Goal: Task Accomplishment & Management: Use online tool/utility

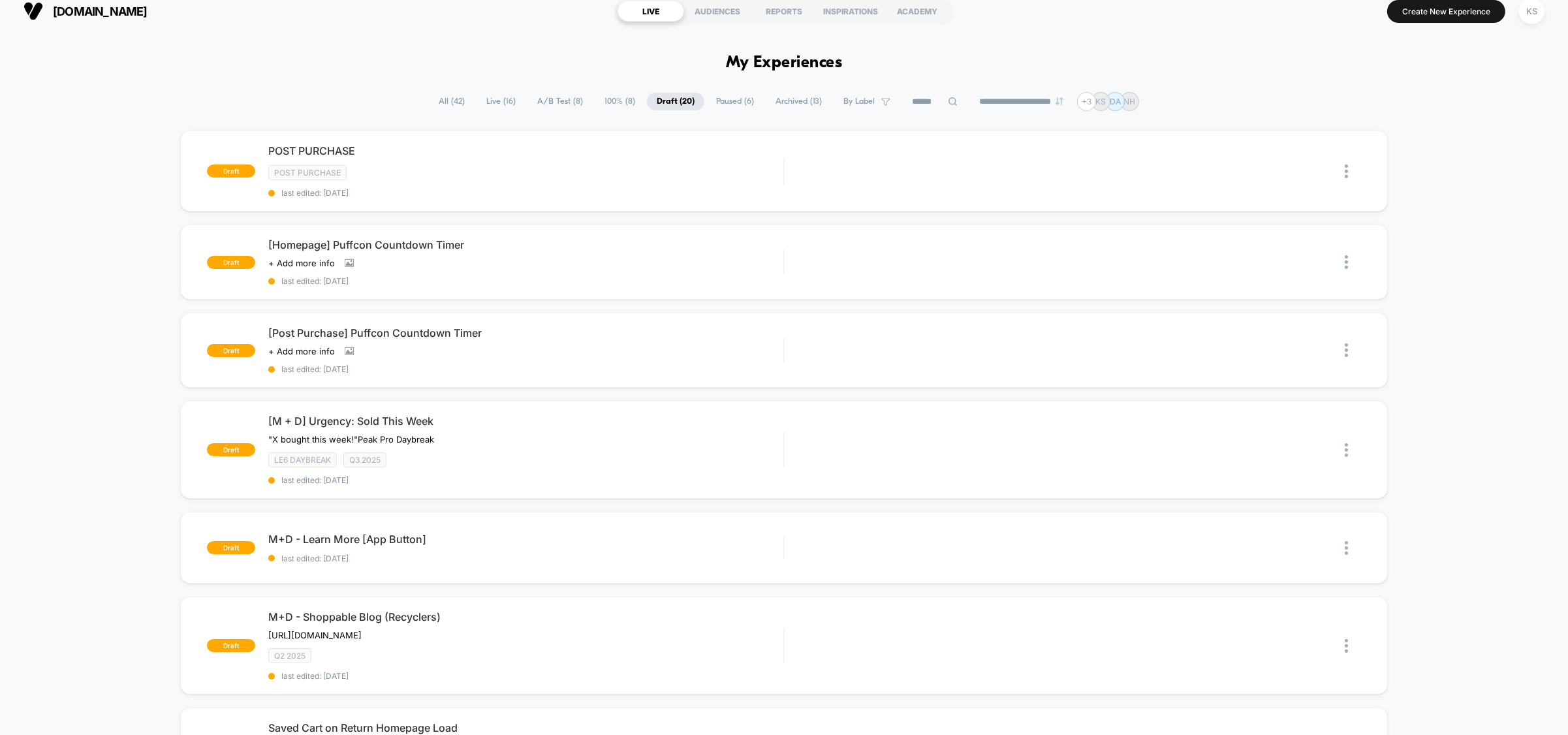
scroll to position [10, 0]
click at [1457, 139] on div "draft POST PURCHASE Post Purchase last edited: [DATE] Edit Duplicate Start draf…" at bounding box center [784, 718] width 1568 height 1171
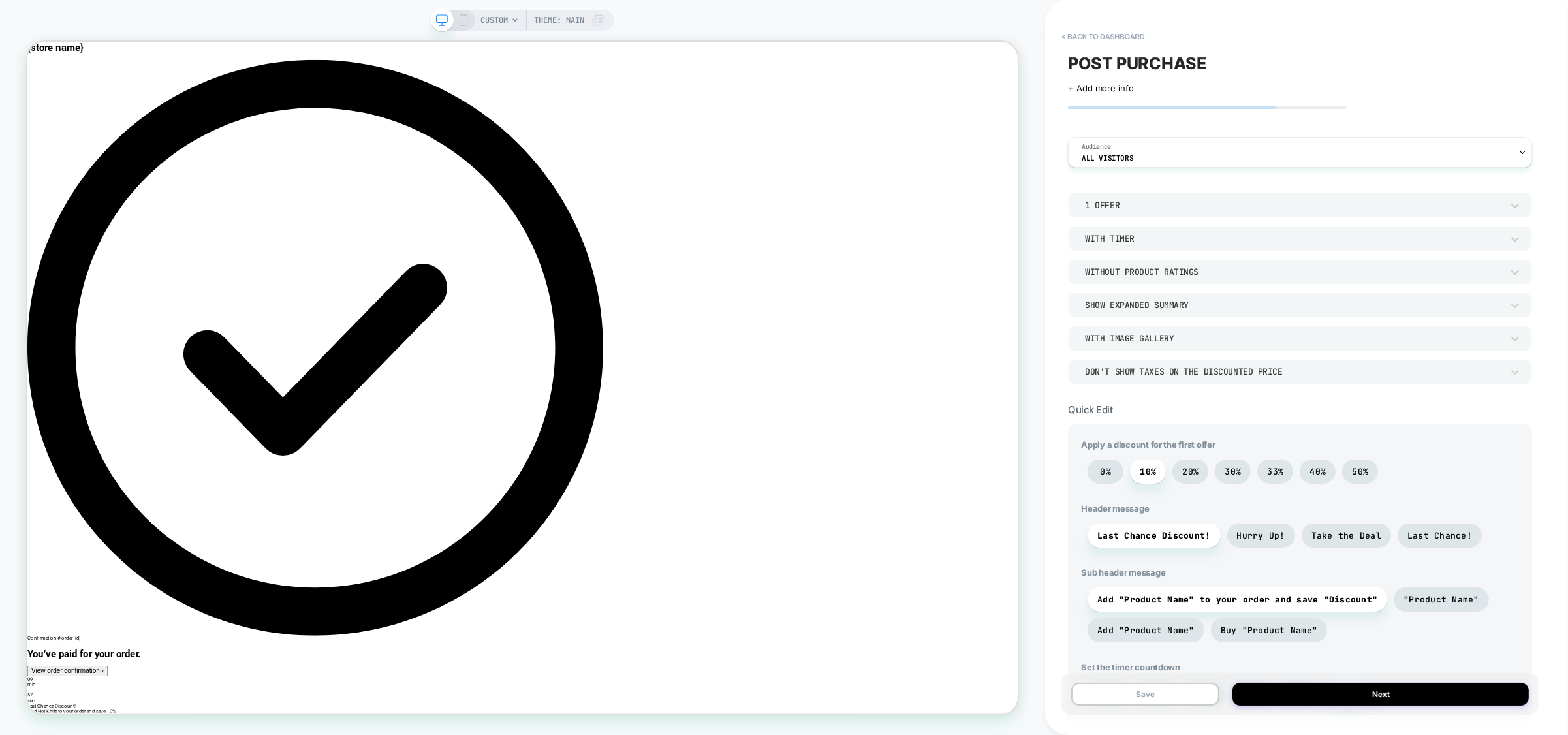
click at [783, 31] on div "CUSTOM Theme: MAIN" at bounding box center [523, 367] width 1045 height 708
drag, startPoint x: 1327, startPoint y: 64, endPoint x: 1163, endPoint y: 49, distance: 164.7
click at [1312, 63] on div "POST PURCHASE" at bounding box center [1299, 64] width 464 height 20
click at [1120, 38] on button "< back to dashboard" at bounding box center [1103, 36] width 96 height 21
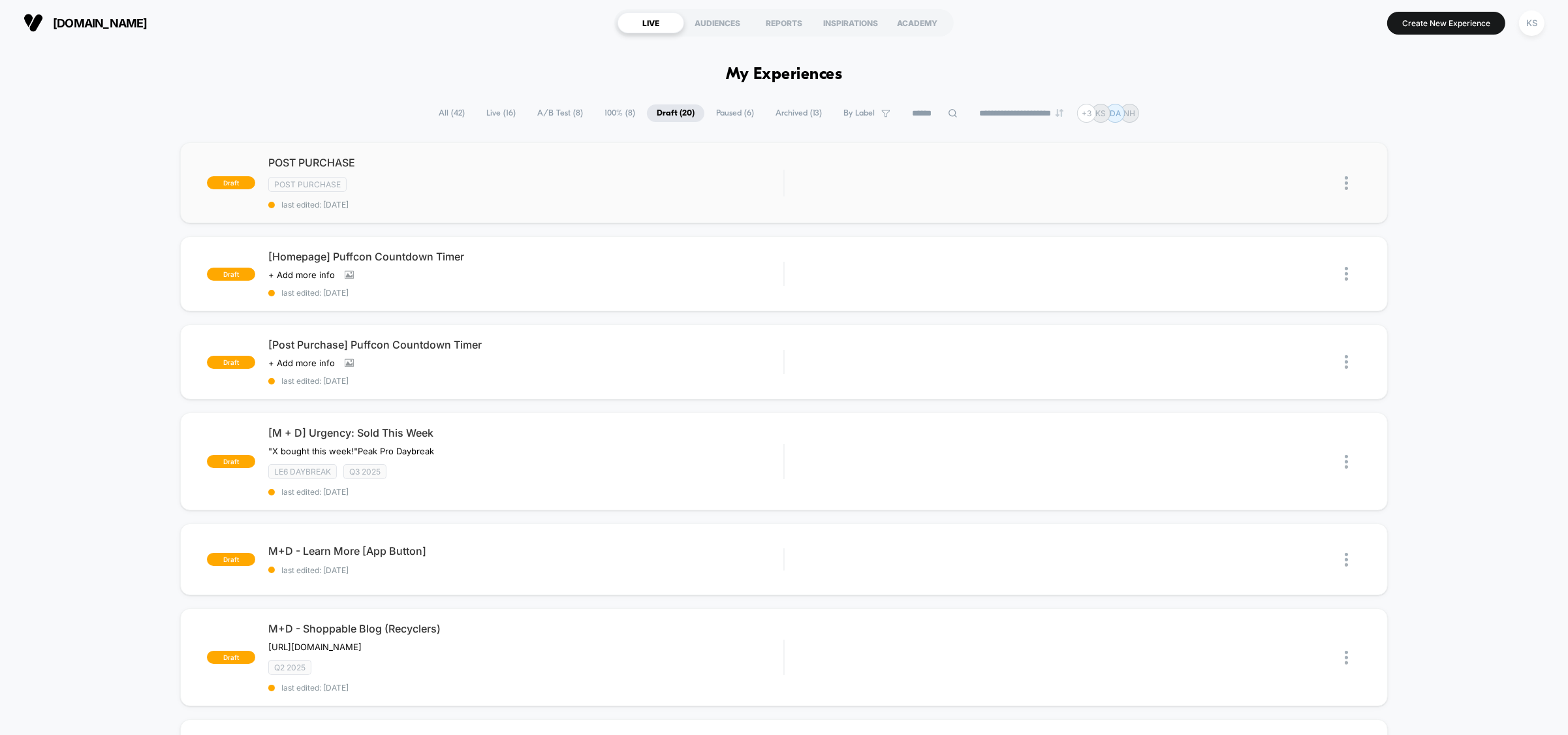
click at [1346, 188] on img at bounding box center [1346, 183] width 3 height 14
drag, startPoint x: 1256, startPoint y: 99, endPoint x: 1220, endPoint y: 148, distance: 60.8
click at [981, 181] on div "Edit Duplicate Start" at bounding box center [1048, 183] width 501 height 29
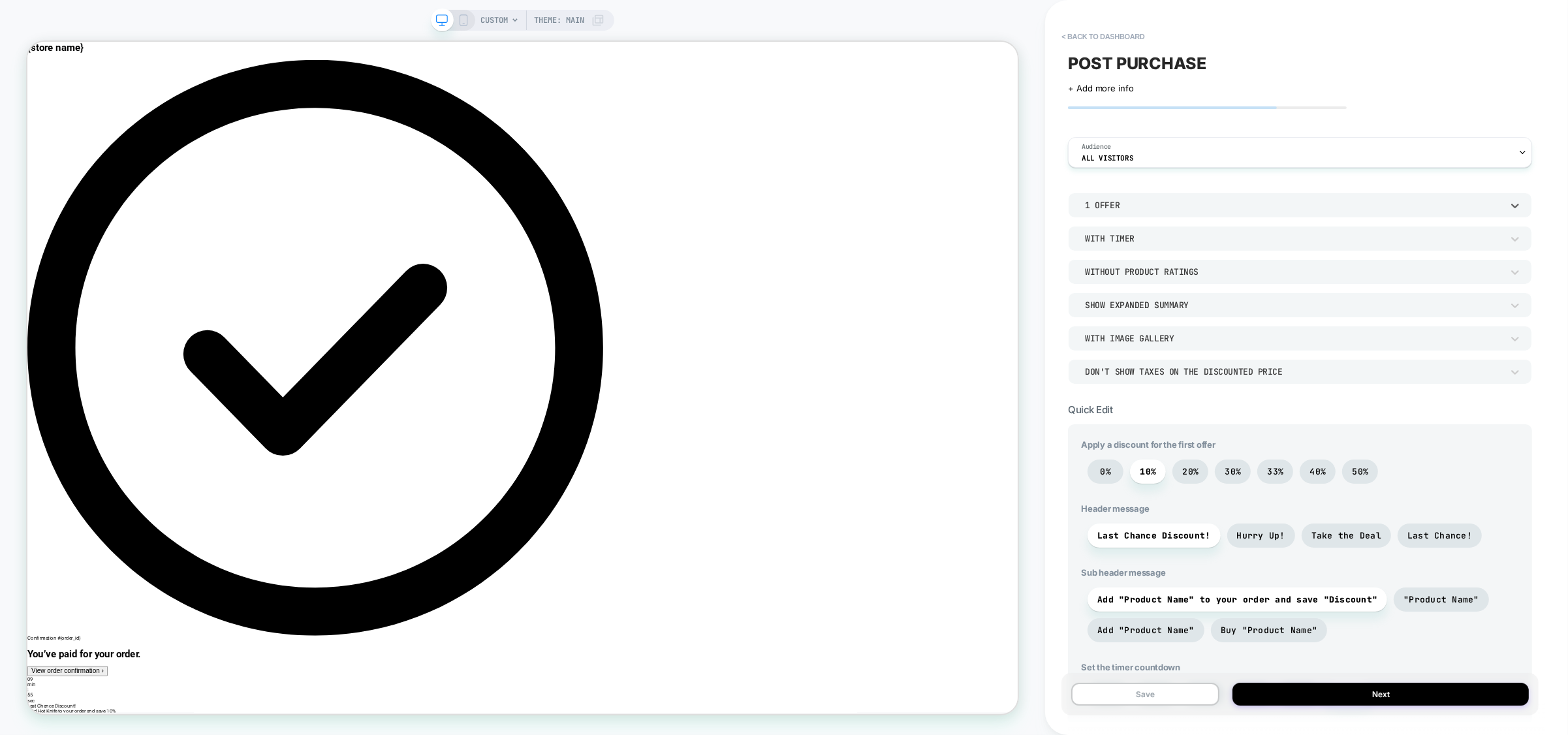
click at [1145, 208] on div "1 Offer" at bounding box center [1294, 206] width 417 height 11
click at [1175, 181] on div at bounding box center [784, 367] width 1568 height 735
